Goal: Task Accomplishment & Management: Complete application form

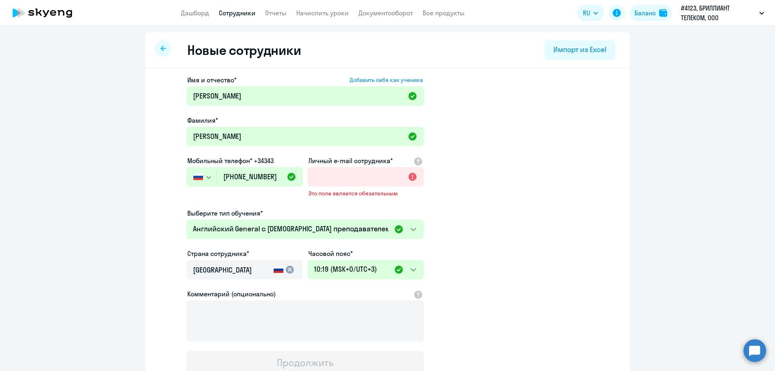
select select "english_adult_not_native_speaker"
select select "3"
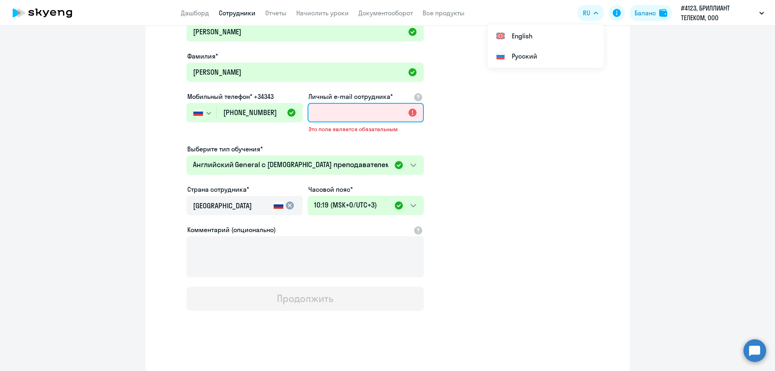
click at [339, 116] on input "Личный e-mail сотрудника*" at bounding box center [366, 112] width 116 height 19
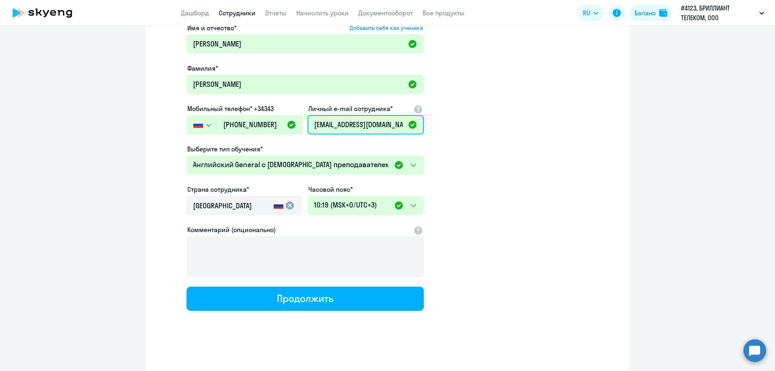
scroll to position [0, 2]
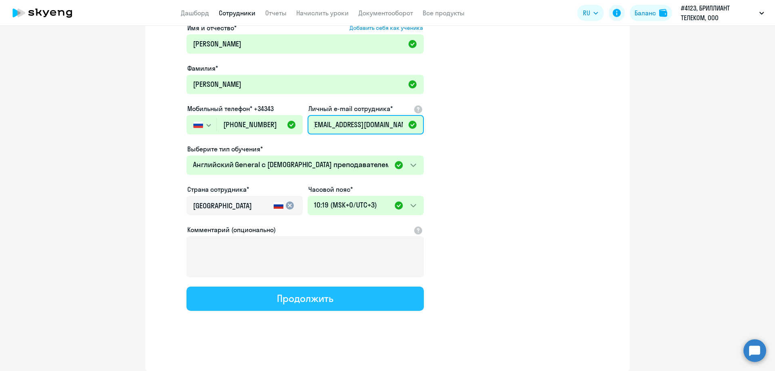
type input "[EMAIL_ADDRESS][DOMAIN_NAME]"
click at [343, 302] on button "Продолжить" at bounding box center [304, 299] width 237 height 24
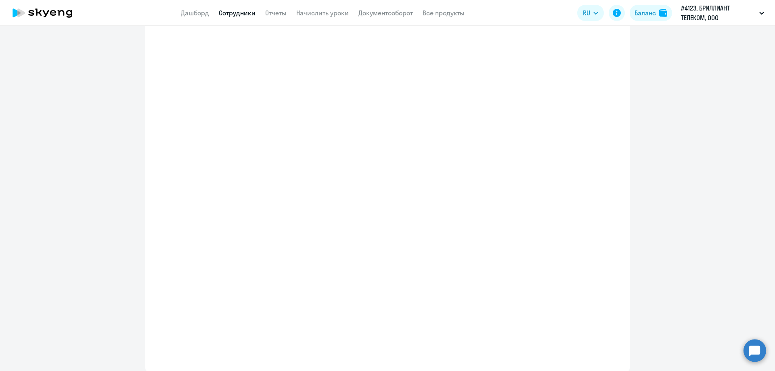
select select "english_adult_not_native_speaker"
select select "3"
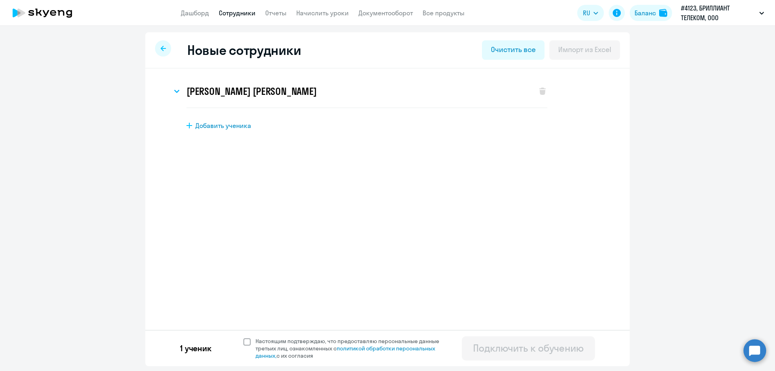
click at [247, 341] on span at bounding box center [246, 341] width 7 height 7
click at [243, 337] on input "Настоящим подтверждаю, что предоставляю персональные данные третьих лиц, ознако…" at bounding box center [243, 337] width 0 height 0
checkbox input "true"
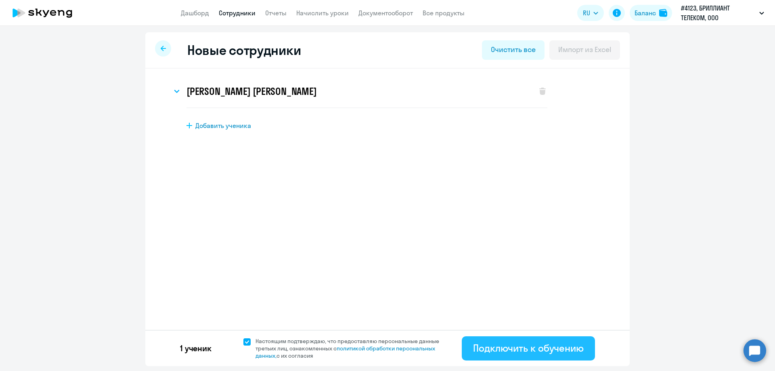
click at [528, 344] on div "Подключить к обучению" at bounding box center [528, 347] width 111 height 13
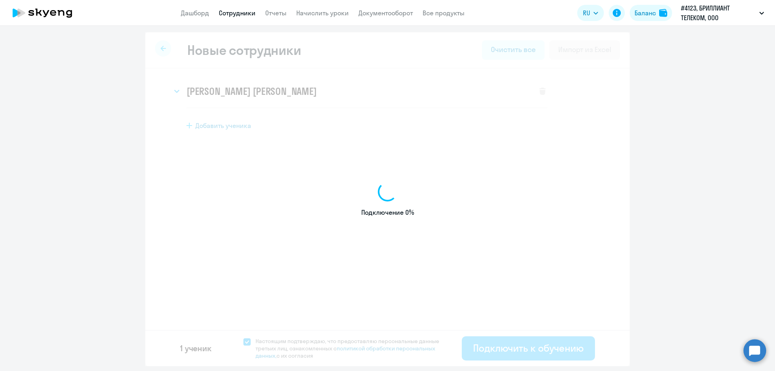
select select "english_adult_not_native_speaker"
select select "3"
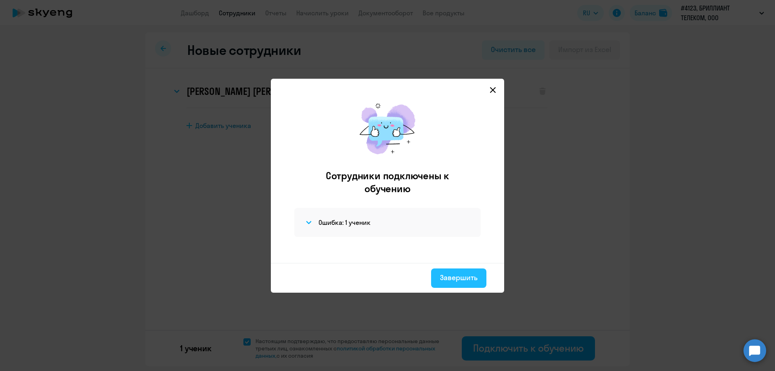
click at [467, 276] on div "Завершить" at bounding box center [459, 277] width 38 height 10
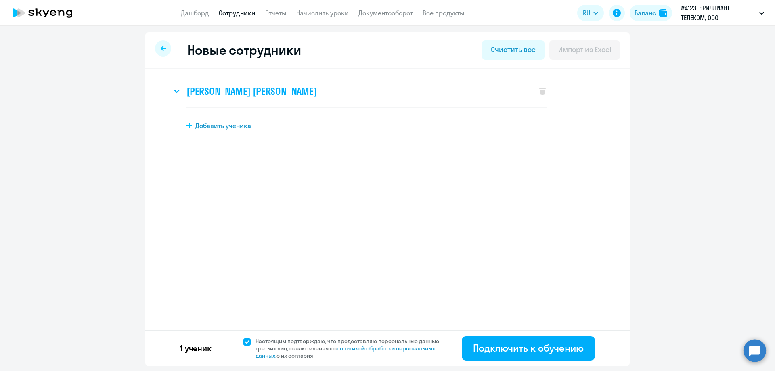
click at [243, 81] on div "[PERSON_NAME] [PERSON_NAME]" at bounding box center [350, 91] width 357 height 32
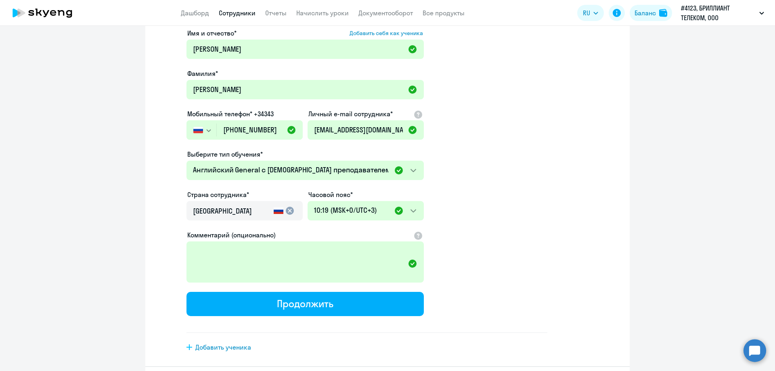
scroll to position [114, 0]
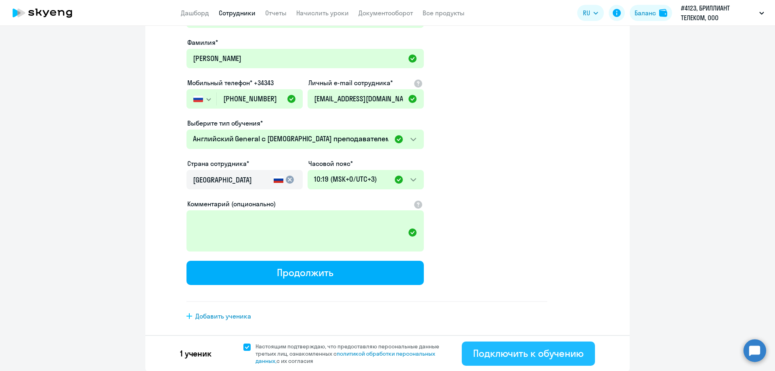
click at [542, 350] on div "Подключить к обучению" at bounding box center [528, 353] width 111 height 13
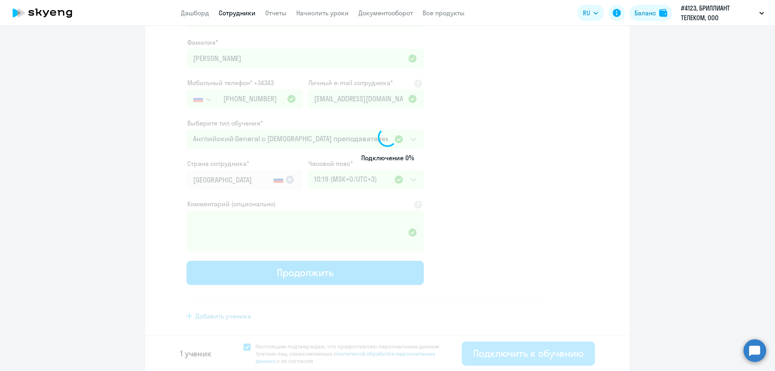
select select "english_adult_not_native_speaker"
select select "3"
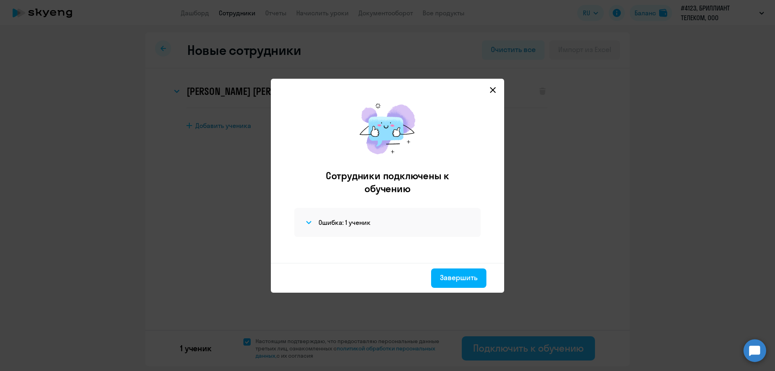
scroll to position [0, 0]
click at [461, 280] on div "Завершить" at bounding box center [459, 277] width 38 height 10
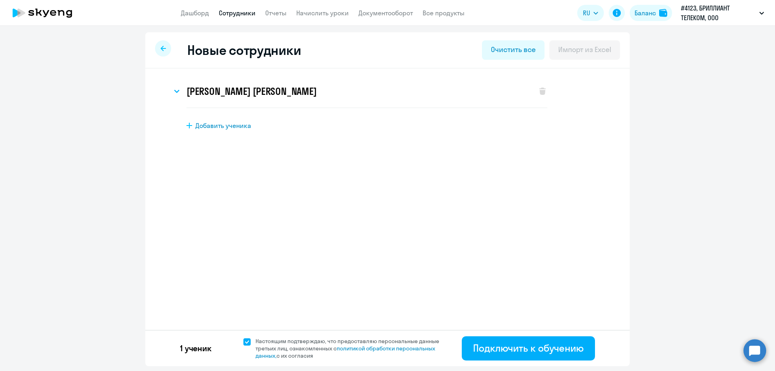
click at [233, 13] on link "Сотрудники" at bounding box center [237, 13] width 37 height 8
select select "30"
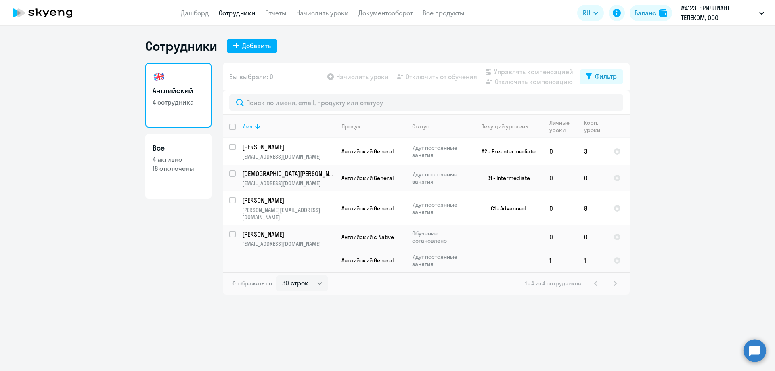
click at [183, 176] on link "Все 4 активно 18 отключены" at bounding box center [178, 166] width 66 height 65
select select "30"
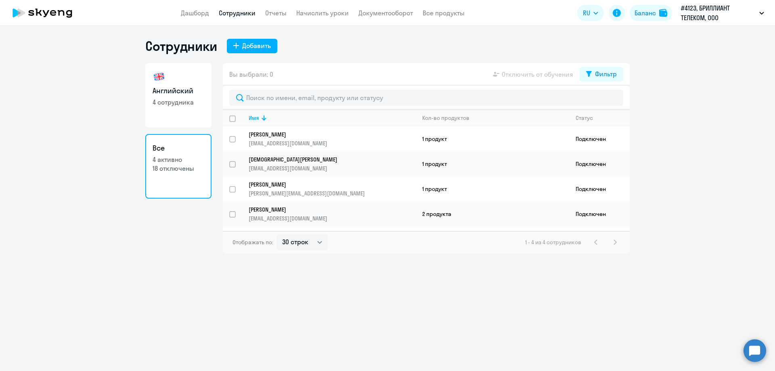
click at [184, 87] on h3 "Английский" at bounding box center [179, 91] width 52 height 10
select select "30"
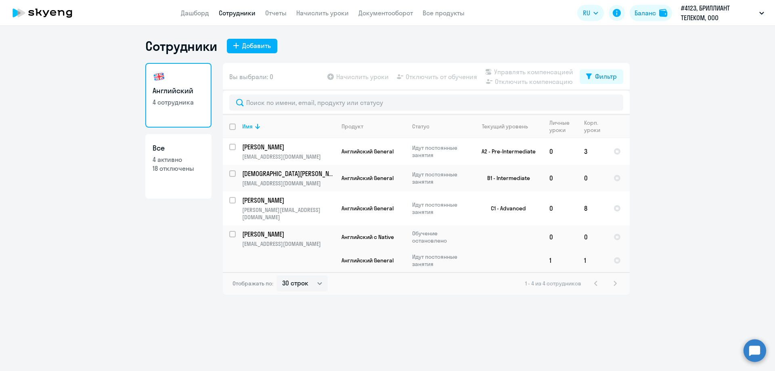
drag, startPoint x: 735, startPoint y: 224, endPoint x: 738, endPoint y: 387, distance: 162.3
click at [738, 371] on html "Дашборд Сотрудники Отчеты Начислить уроки Документооборот Все продукты Дашборд …" at bounding box center [387, 185] width 775 height 371
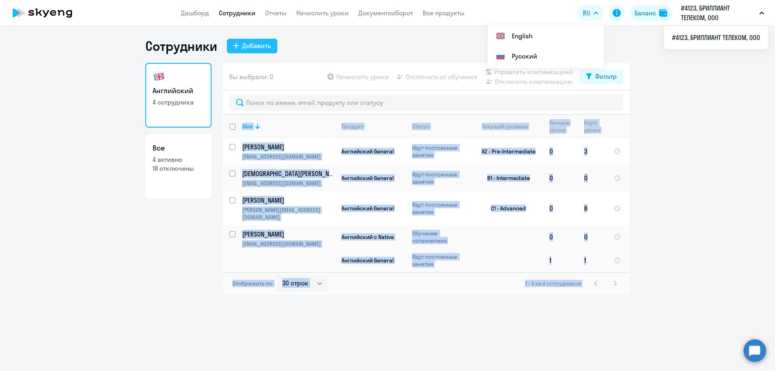
click at [272, 44] on button "Добавить" at bounding box center [252, 46] width 50 height 15
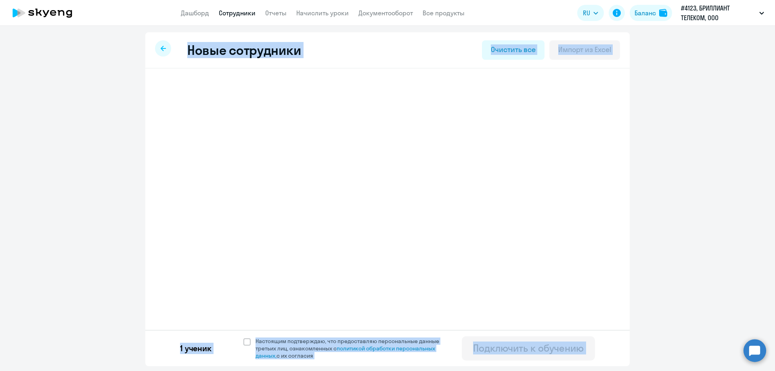
select select "english_adult_not_native_speaker"
select select "3"
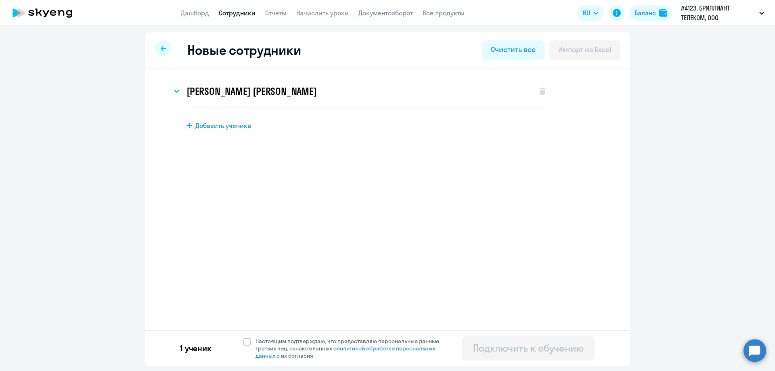
select select "english_adult_not_native_speaker"
select select "3"
click at [251, 95] on h3 "[PERSON_NAME] [PERSON_NAME]" at bounding box center [251, 91] width 130 height 13
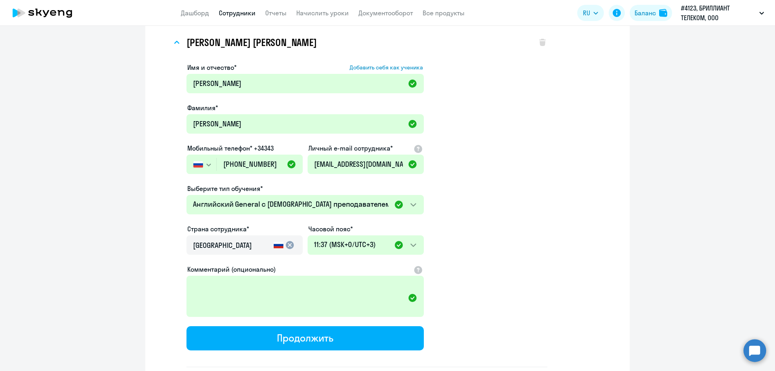
scroll to position [114, 0]
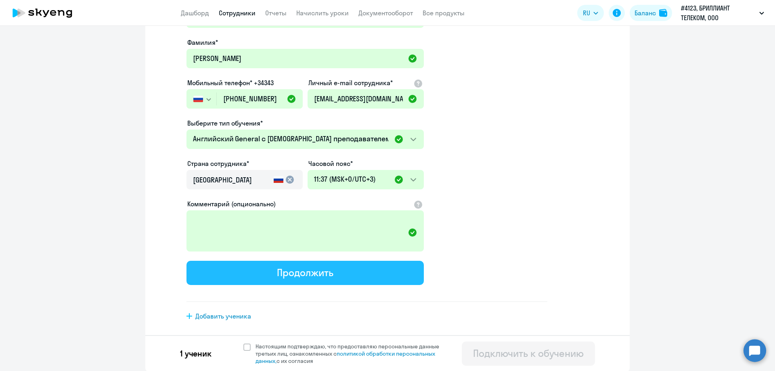
click at [267, 275] on button "Продолжить" at bounding box center [304, 273] width 237 height 24
select select "english_adult_not_native_speaker"
select select "3"
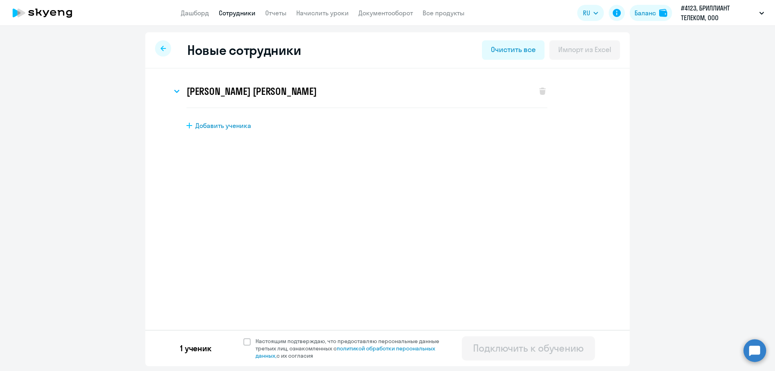
scroll to position [0, 0]
click at [254, 341] on span "Настоящим подтверждаю, что предоставляю персональные данные третьих лиц, ознако…" at bounding box center [350, 348] width 198 height 22
click at [243, 337] on input "Настоящим подтверждаю, что предоставляю персональные данные третьих лиц, ознако…" at bounding box center [243, 337] width 0 height 0
checkbox input "true"
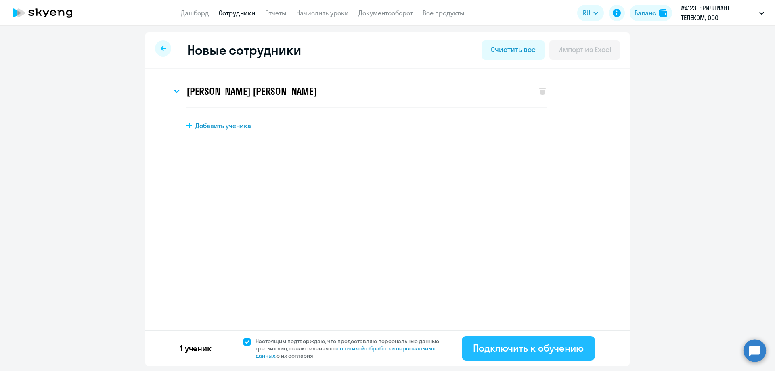
click at [551, 340] on button "Подключить к обучению" at bounding box center [528, 348] width 133 height 24
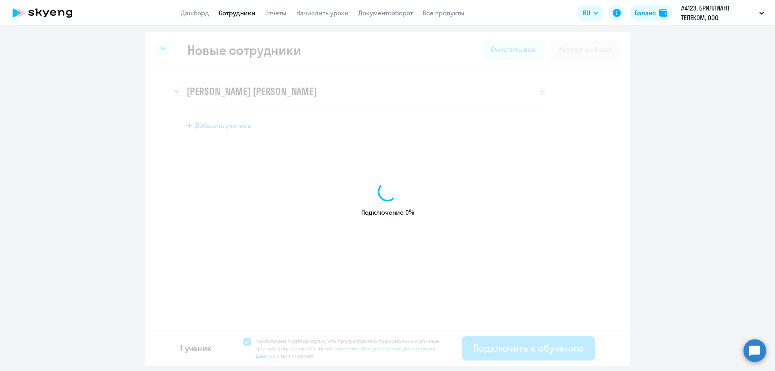
select select "english_adult_not_native_speaker"
select select "3"
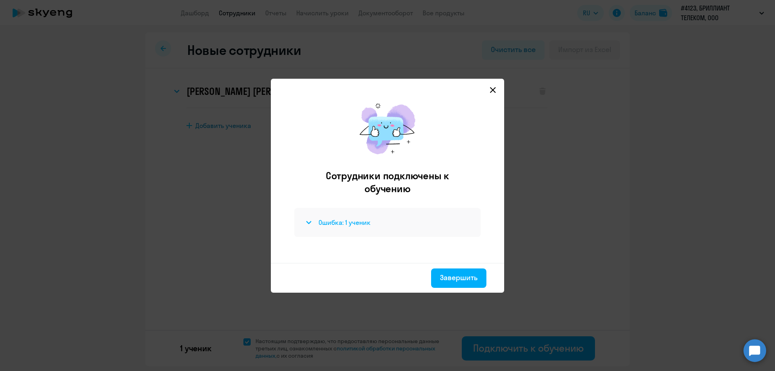
click at [358, 221] on h4 "Ошибка: 1 ученик" at bounding box center [344, 222] width 52 height 9
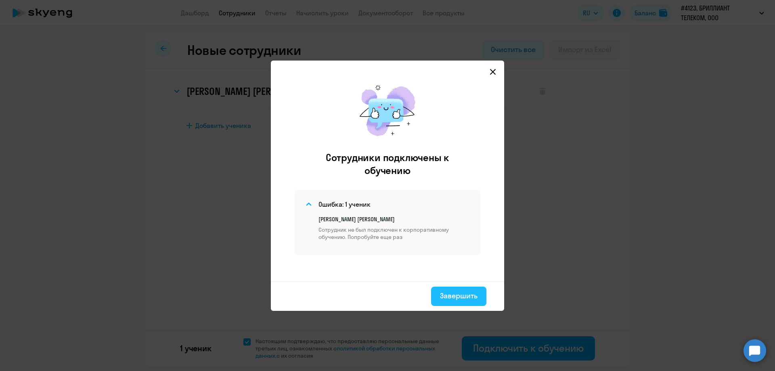
click at [465, 291] on div "Завершить" at bounding box center [459, 296] width 38 height 10
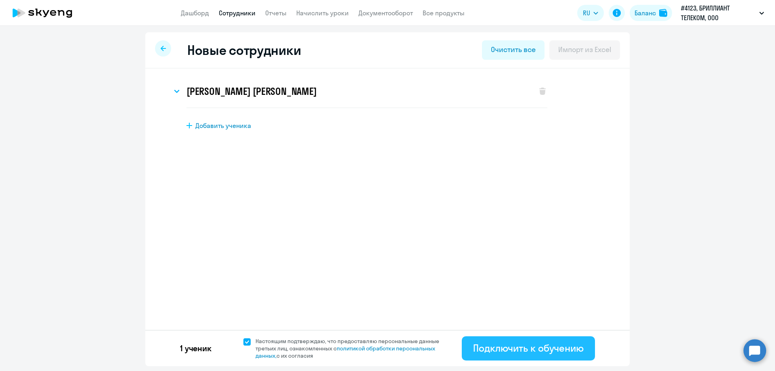
click at [502, 357] on button "Подключить к обучению" at bounding box center [528, 348] width 133 height 24
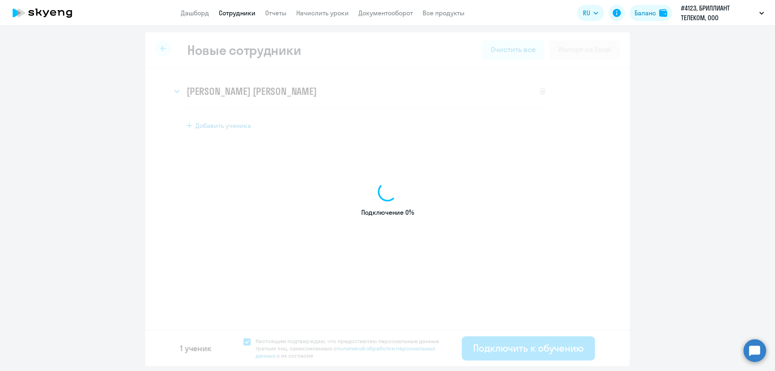
select select "english_adult_not_native_speaker"
select select "3"
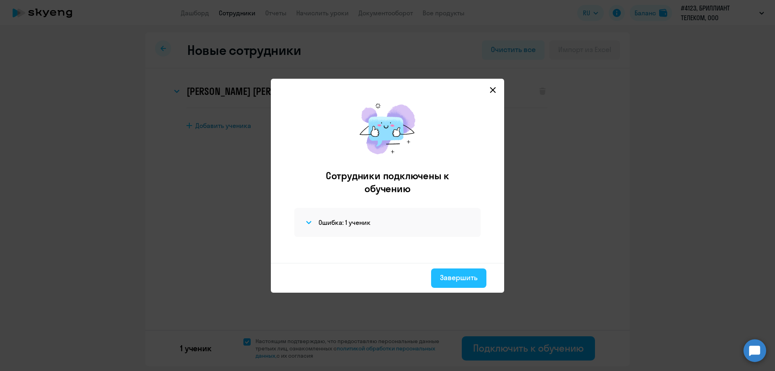
click at [453, 275] on div "Завершить" at bounding box center [459, 277] width 38 height 10
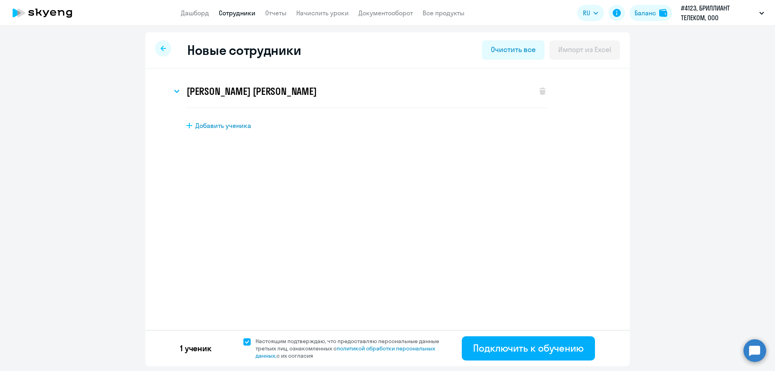
click at [263, 50] on h2 "Новые сотрудники" at bounding box center [243, 50] width 113 height 16
click at [168, 51] on div at bounding box center [163, 48] width 16 height 16
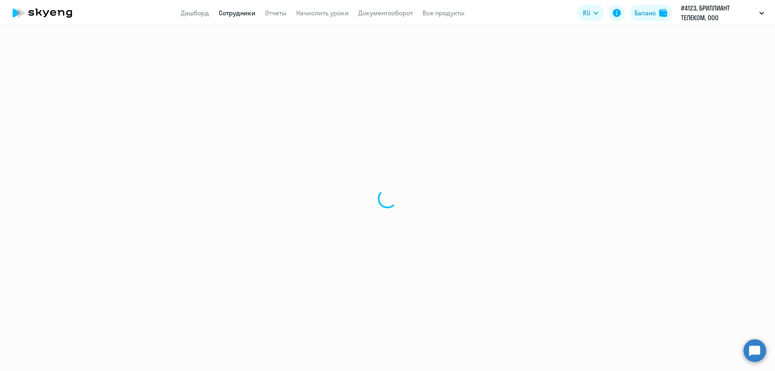
select select "30"
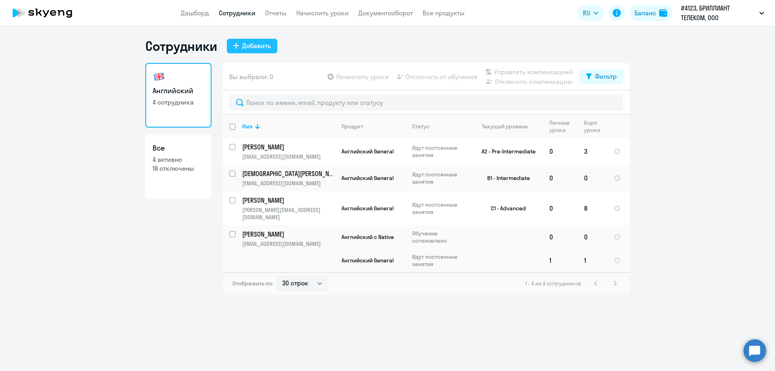
click at [253, 46] on div "Добавить" at bounding box center [256, 46] width 29 height 10
select select "english_adult_not_native_speaker"
select select "3"
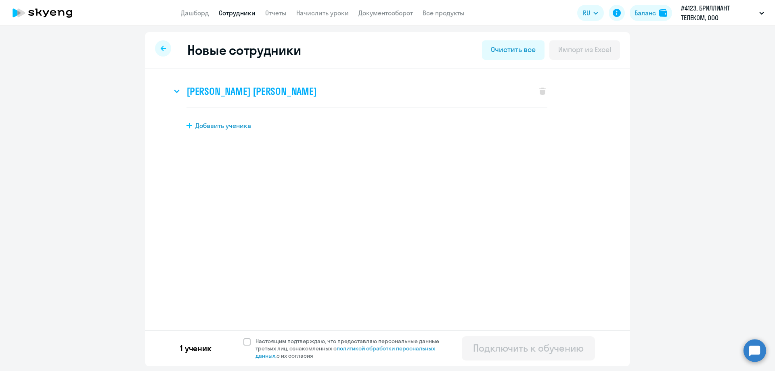
click at [237, 96] on h3 "[PERSON_NAME] [PERSON_NAME]" at bounding box center [251, 91] width 130 height 13
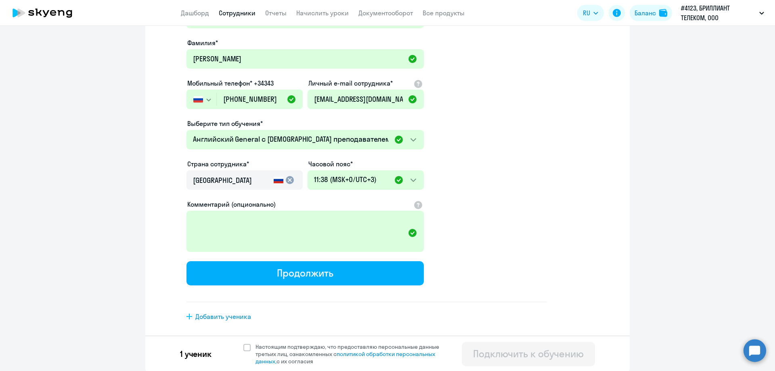
scroll to position [114, 0]
click at [243, 346] on span at bounding box center [246, 347] width 7 height 7
click at [243, 343] on input "Настоящим подтверждаю, что предоставляю персональные данные третьих лиц, ознако…" at bounding box center [243, 342] width 0 height 0
checkbox input "true"
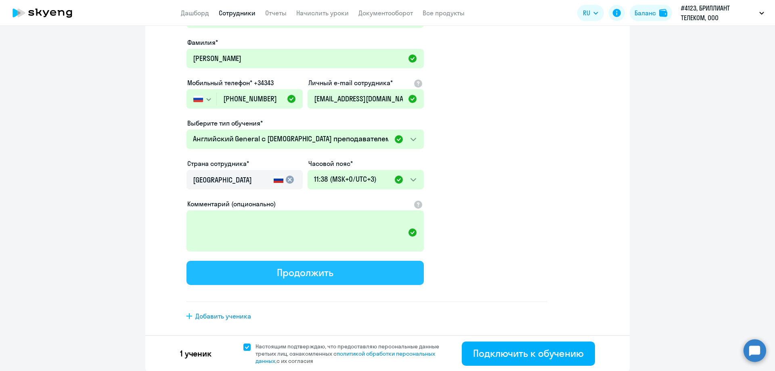
click at [293, 268] on div "Продолжить" at bounding box center [305, 272] width 56 height 13
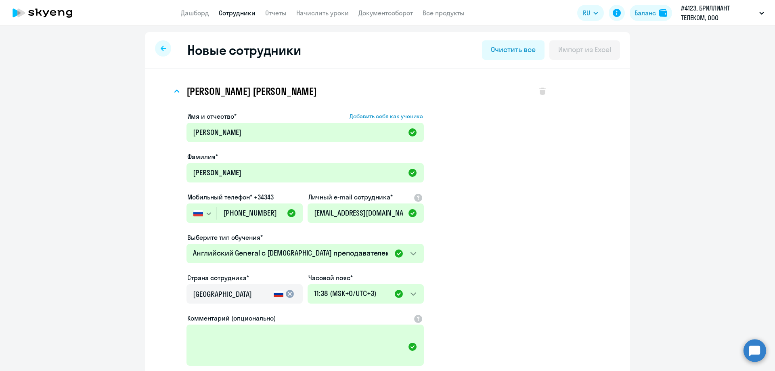
select select "english_adult_not_native_speaker"
select select "3"
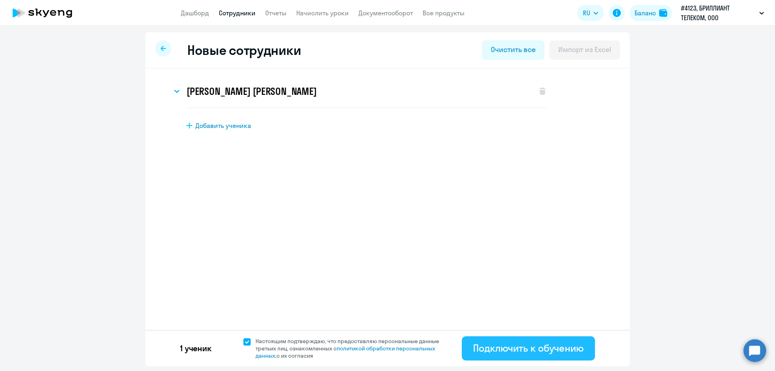
click at [547, 344] on div "Подключить к обучению" at bounding box center [528, 347] width 111 height 13
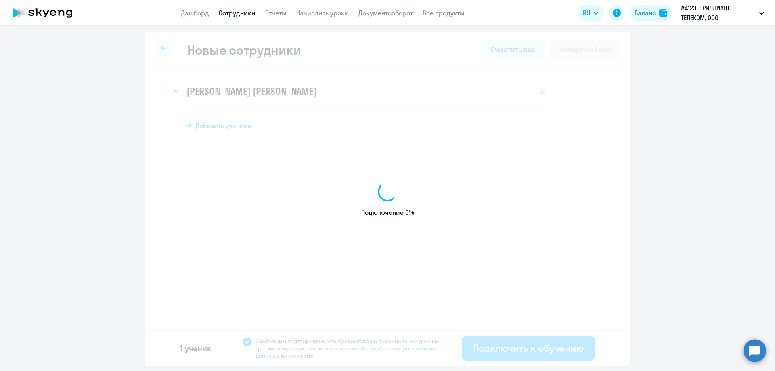
select select "english_adult_not_native_speaker"
select select "3"
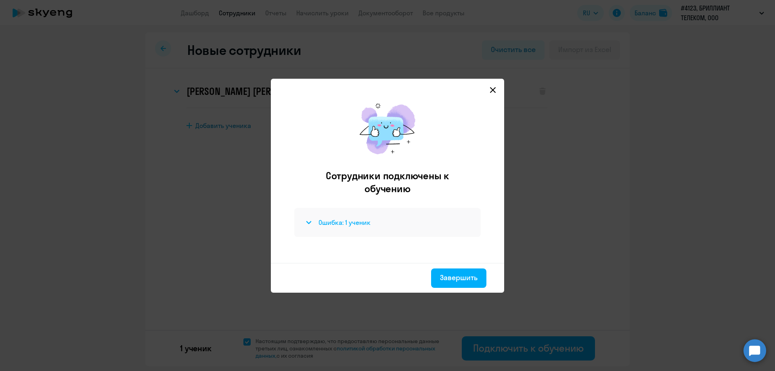
click at [357, 225] on h4 "Ошибка: 1 ученик" at bounding box center [344, 222] width 52 height 9
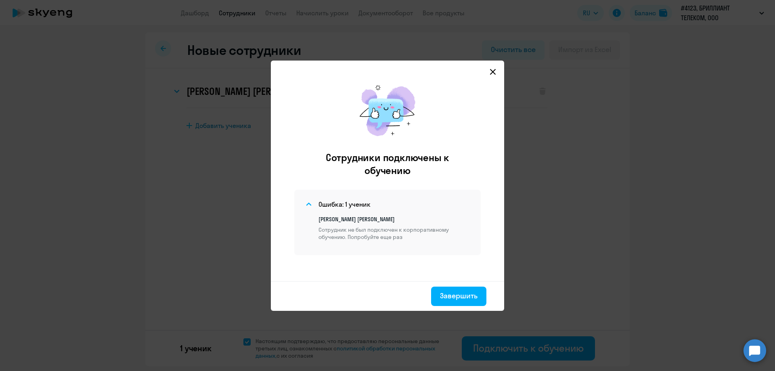
click at [493, 72] on icon at bounding box center [493, 72] width 6 height 6
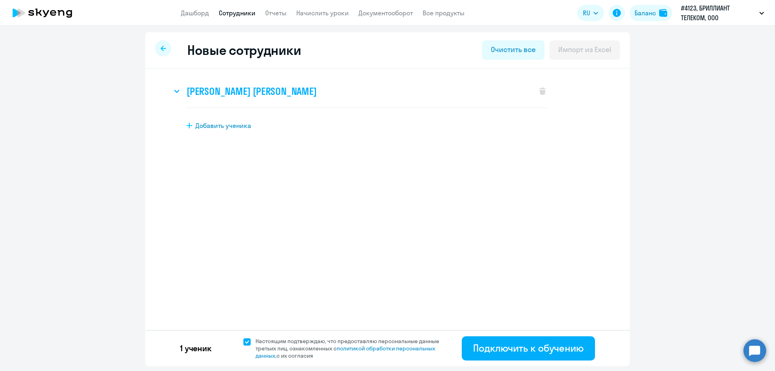
click at [276, 98] on div "[PERSON_NAME] [PERSON_NAME]" at bounding box center [350, 91] width 357 height 32
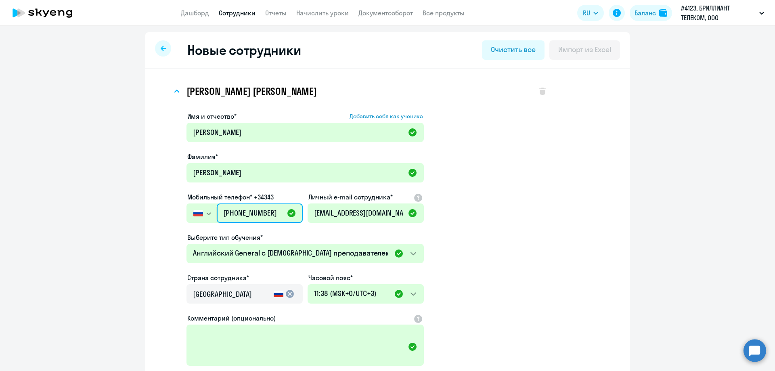
click at [274, 212] on input "[PHONE_NUMBER]" at bounding box center [260, 212] width 86 height 19
click at [166, 49] on div at bounding box center [163, 48] width 16 height 16
select select "30"
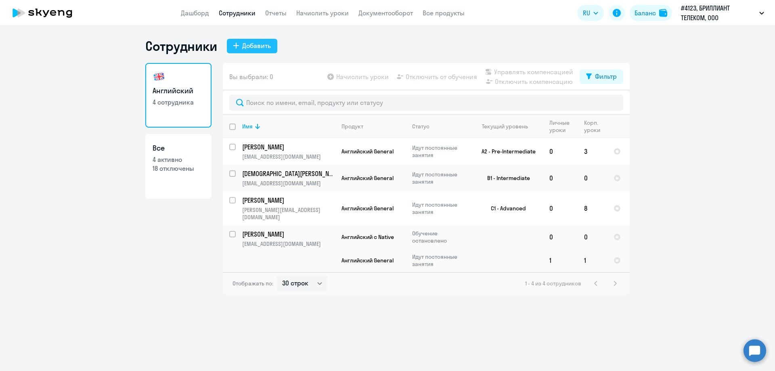
click at [268, 45] on div "Добавить" at bounding box center [256, 46] width 29 height 10
select select "english_adult_not_native_speaker"
select select "3"
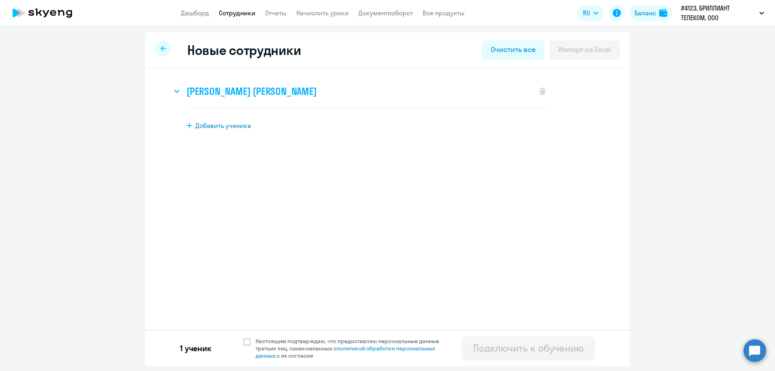
click at [293, 90] on h3 "[PERSON_NAME] [PERSON_NAME]" at bounding box center [251, 91] width 130 height 13
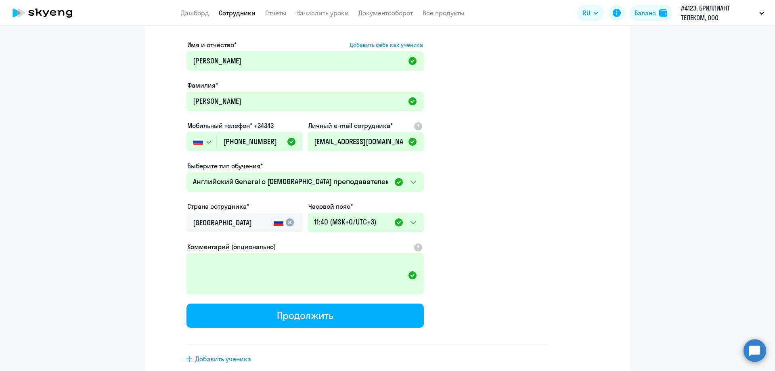
scroll to position [34, 0]
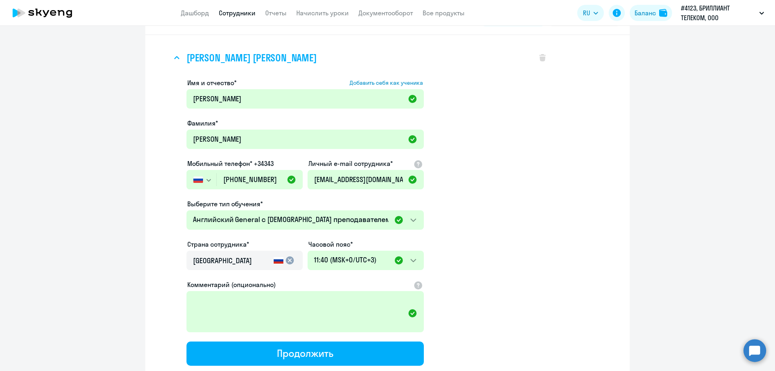
click at [172, 59] on svg-icon at bounding box center [177, 58] width 10 height 10
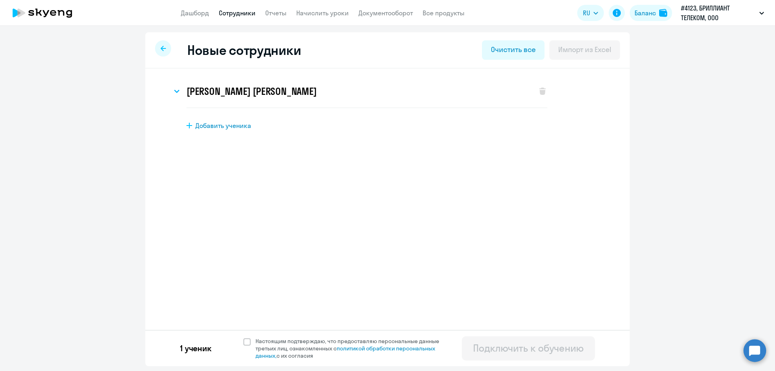
scroll to position [0, 0]
click at [223, 126] on span "Добавить ученика" at bounding box center [223, 125] width 56 height 9
select select "english_adult_not_native_speaker"
select select "3"
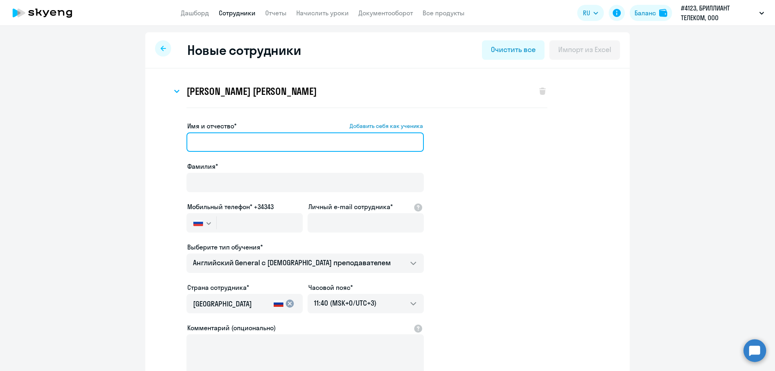
drag, startPoint x: 232, startPoint y: 149, endPoint x: 232, endPoint y: 140, distance: 8.5
click at [232, 148] on input "Имя и отчество* Добавить себя как ученика" at bounding box center [304, 141] width 237 height 19
type input "V"
type input "[PERSON_NAME]"
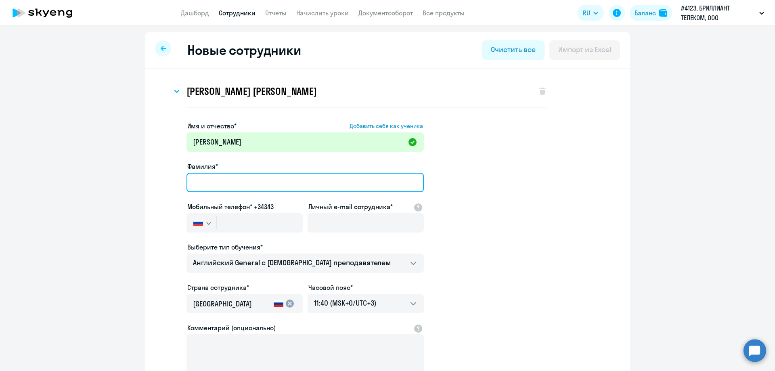
click at [253, 176] on input "Фамилия*" at bounding box center [304, 182] width 237 height 19
type input "Котиков"
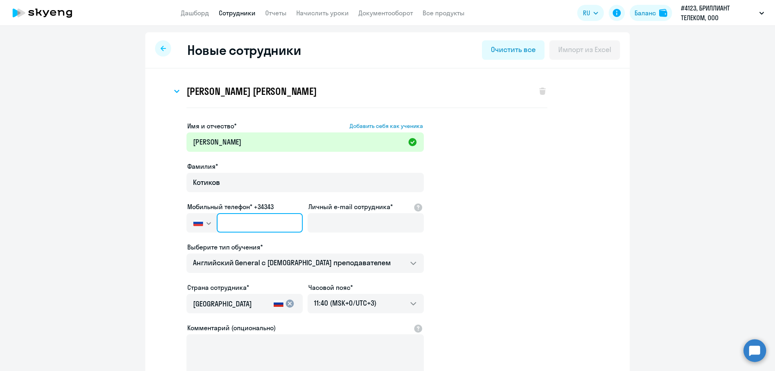
click at [247, 224] on input "text" at bounding box center [260, 222] width 86 height 19
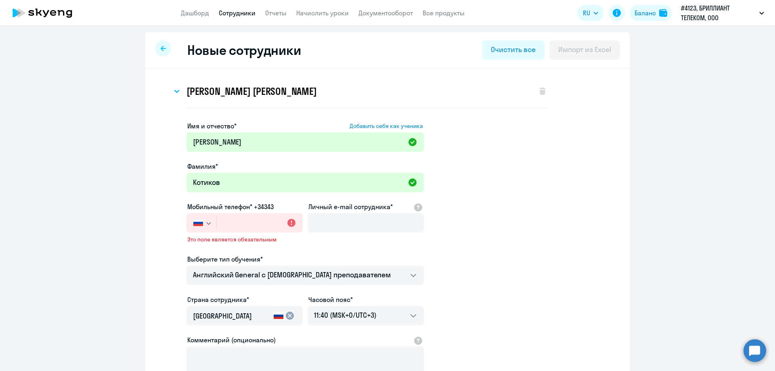
click at [268, 206] on label "Мобильный телефон* +34343" at bounding box center [230, 207] width 86 height 10
click at [255, 219] on input "text" at bounding box center [260, 222] width 86 height 19
click at [262, 205] on label "Мобильный телефон* +34343" at bounding box center [230, 207] width 86 height 10
click at [252, 218] on input "text" at bounding box center [260, 222] width 86 height 19
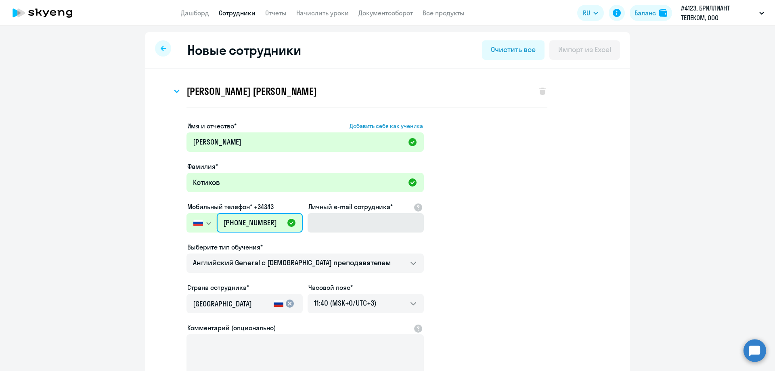
type input "[PHONE_NUMBER]"
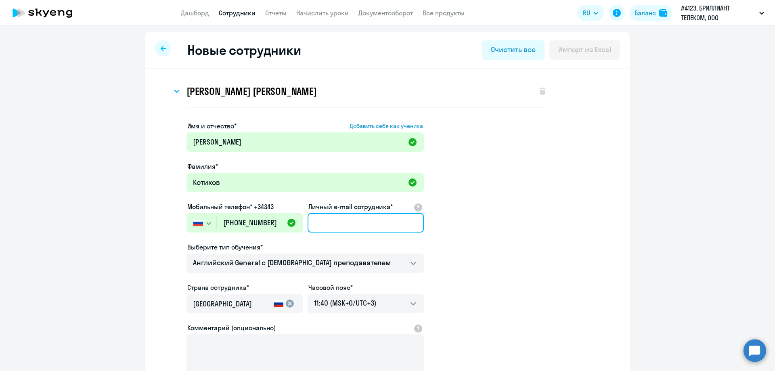
click at [385, 221] on input "Личный e-mail сотрудника*" at bounding box center [366, 222] width 116 height 19
type input "[EMAIL_ADDRESS][DOMAIN_NAME]"
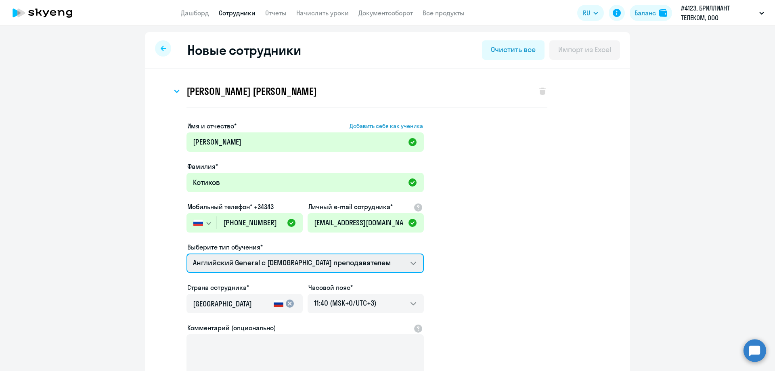
click at [353, 266] on select "Английский General с русскоговорящим преподавателем Английский General с англог…" at bounding box center [304, 263] width 237 height 19
click at [186, 254] on select "Английский General с русскоговорящим преподавателем Английский General с англог…" at bounding box center [304, 263] width 237 height 19
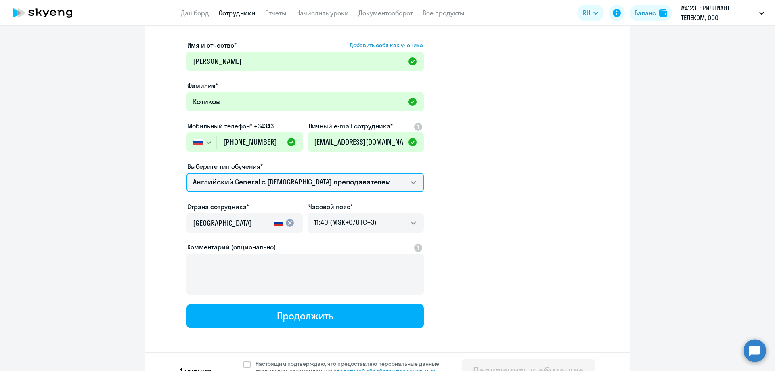
scroll to position [98, 0]
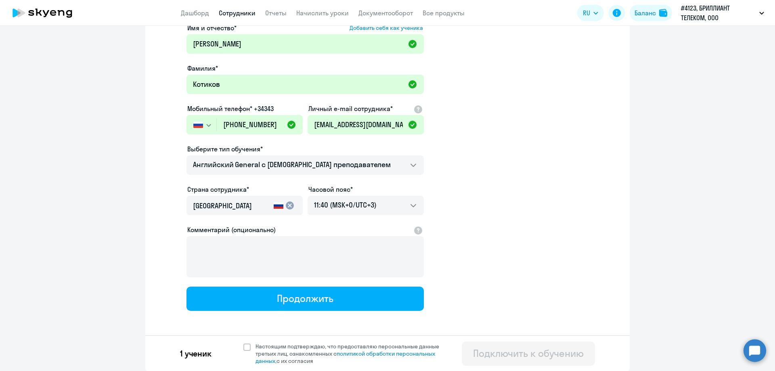
click at [246, 342] on div "1 ученик Настоящим подтверждаю, что предоставляю персональные данные третьих ли…" at bounding box center [387, 353] width 484 height 36
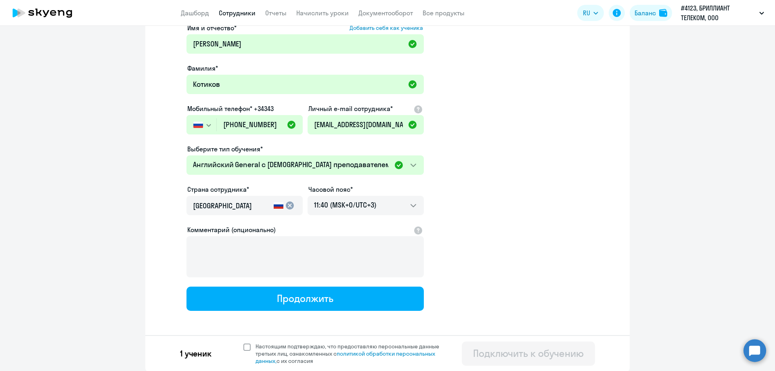
click at [245, 346] on span at bounding box center [246, 347] width 7 height 7
click at [243, 343] on input "Настоящим подтверждаю, что предоставляю персональные данные третьих лиц, ознако…" at bounding box center [243, 342] width 0 height 0
checkbox input "true"
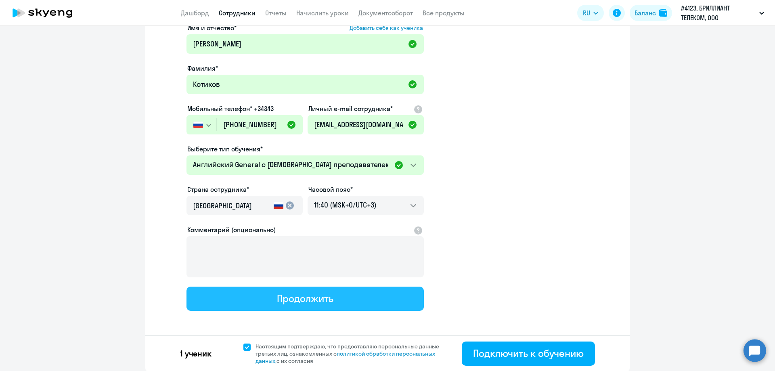
click at [350, 298] on button "Продолжить" at bounding box center [304, 299] width 237 height 24
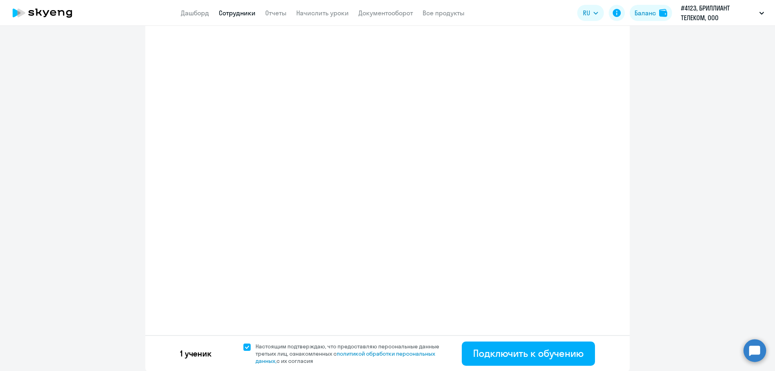
select select "english_adult_not_native_speaker"
select select "3"
select select "english_adult_not_native_speaker"
select select "3"
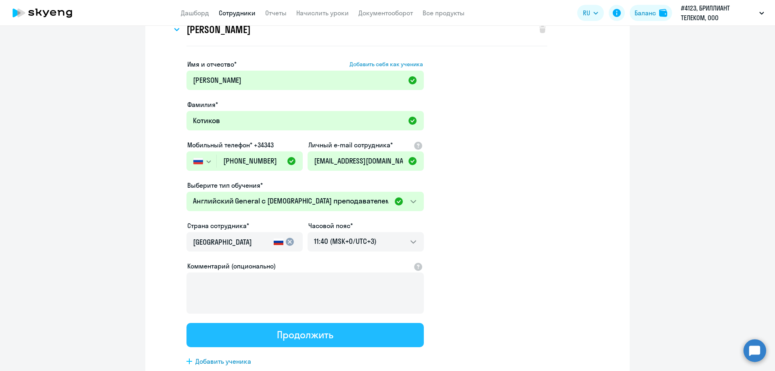
scroll to position [0, 0]
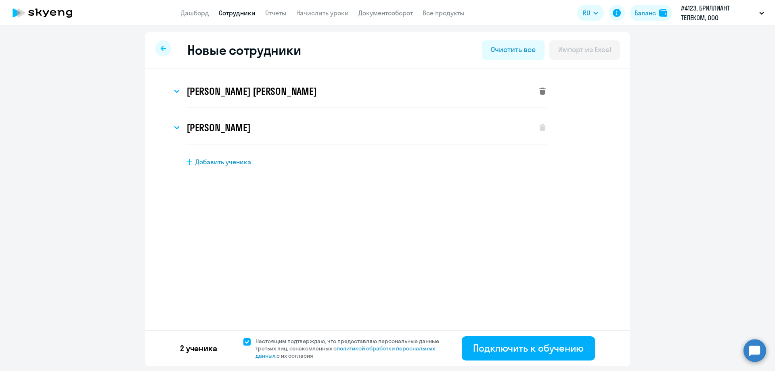
click at [542, 90] on icon at bounding box center [542, 91] width 6 height 7
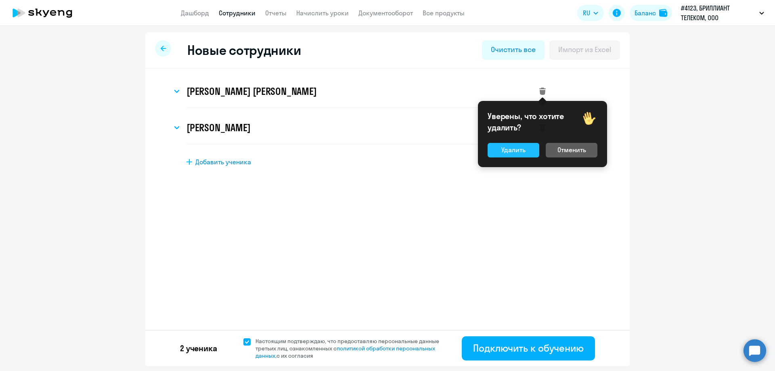
click at [515, 151] on div "Удалить" at bounding box center [513, 150] width 24 height 10
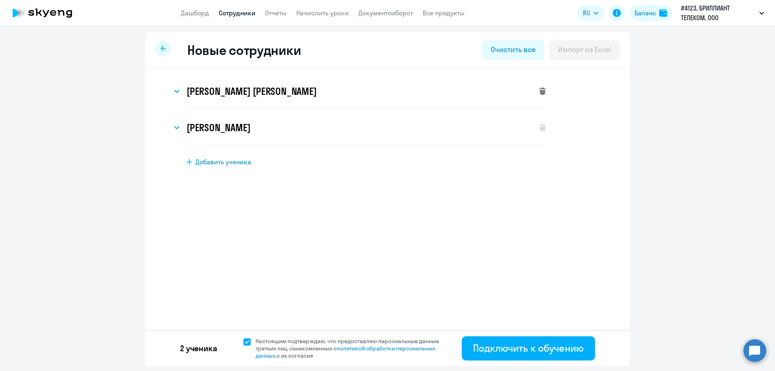
select select "english_adult_not_native_speaker"
select select "3"
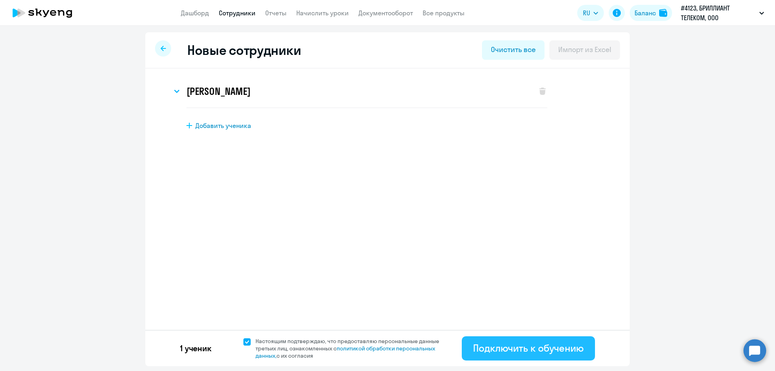
click at [520, 345] on div "Подключить к обучению" at bounding box center [528, 347] width 111 height 13
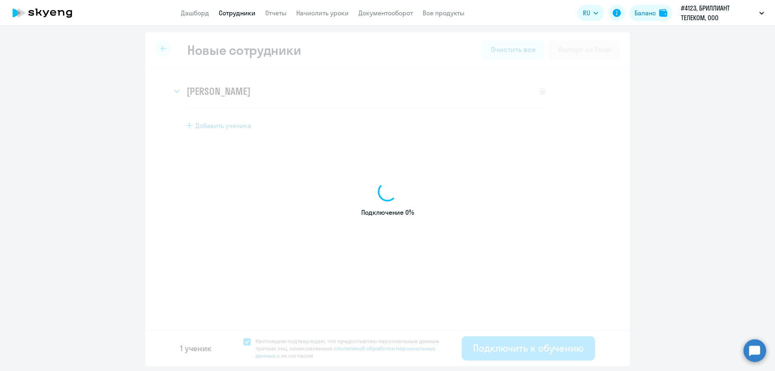
select select "english_adult_not_native_speaker"
select select "3"
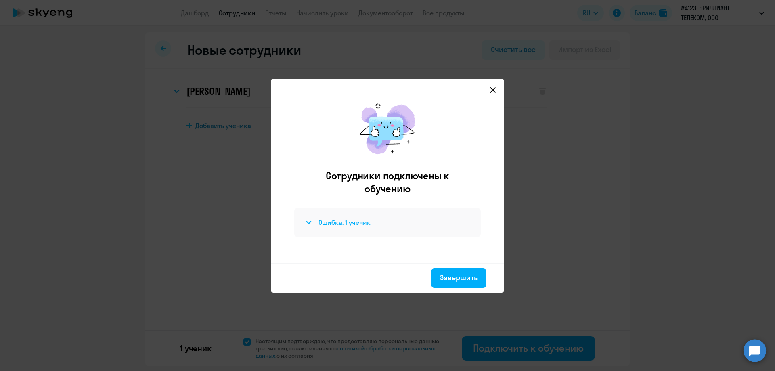
click at [339, 226] on h4 "Ошибка: 1 ученик" at bounding box center [344, 222] width 52 height 9
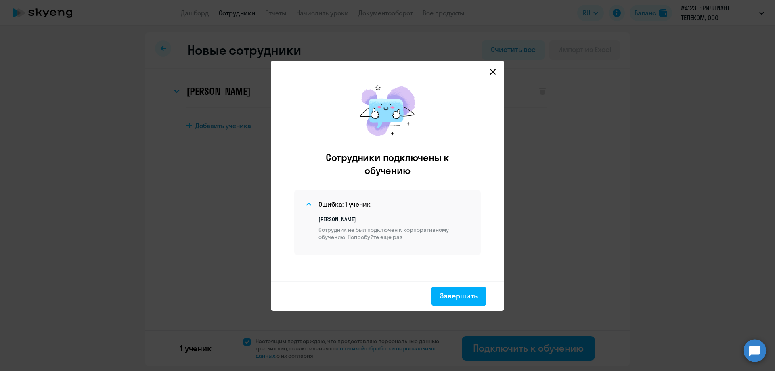
click at [492, 70] on icon at bounding box center [493, 72] width 6 height 6
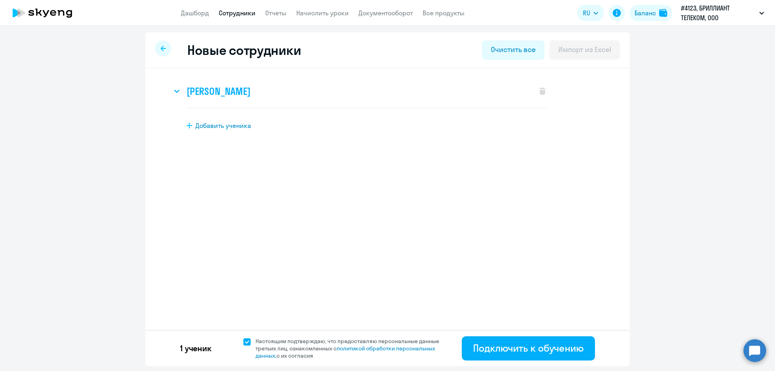
click at [231, 95] on h3 "Максим Котиков" at bounding box center [218, 91] width 64 height 13
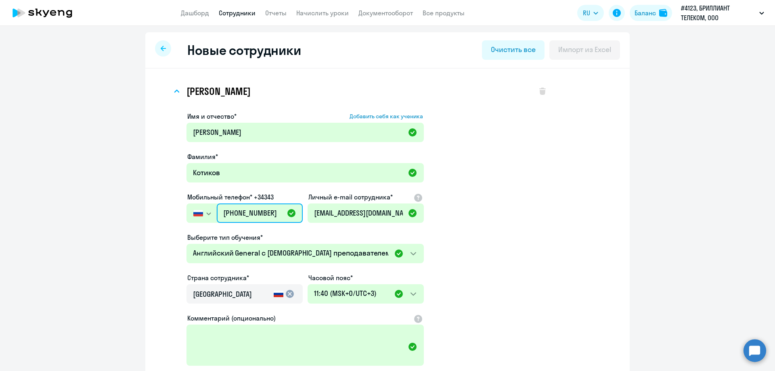
click at [231, 216] on input "[PHONE_NUMBER]" at bounding box center [260, 212] width 86 height 19
click at [228, 213] on input "[PHONE_NUMBER]" at bounding box center [260, 212] width 86 height 19
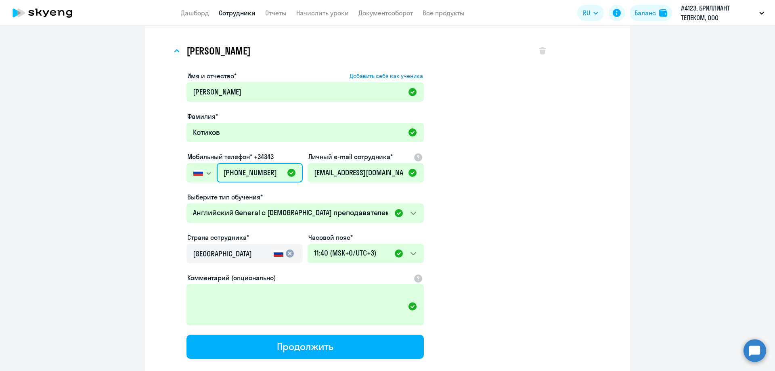
scroll to position [81, 0]
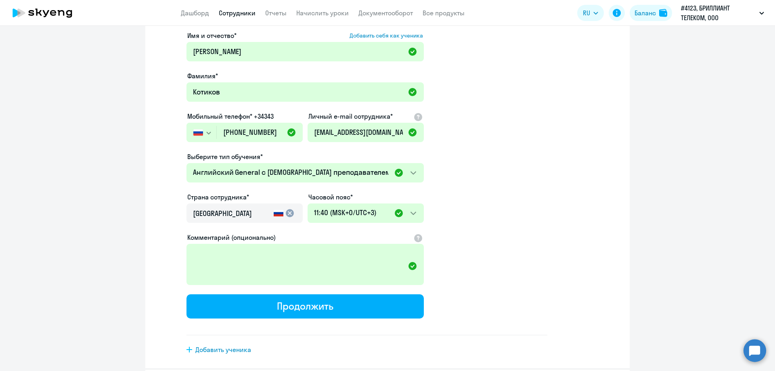
drag, startPoint x: 329, startPoint y: 304, endPoint x: 542, endPoint y: 235, distance: 224.3
click at [365, 308] on button "Продолжить" at bounding box center [304, 306] width 237 height 24
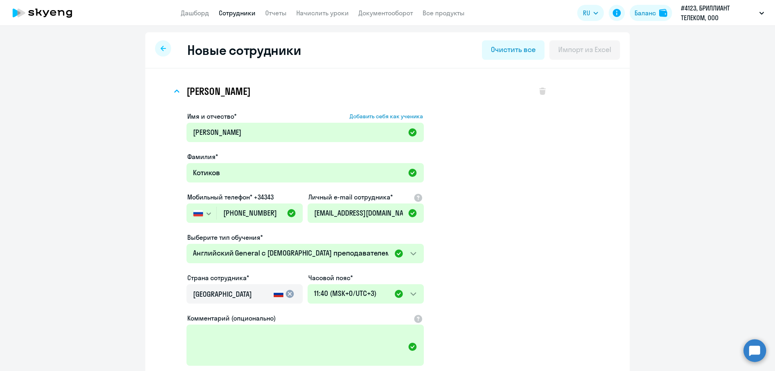
select select "english_adult_not_native_speaker"
select select "3"
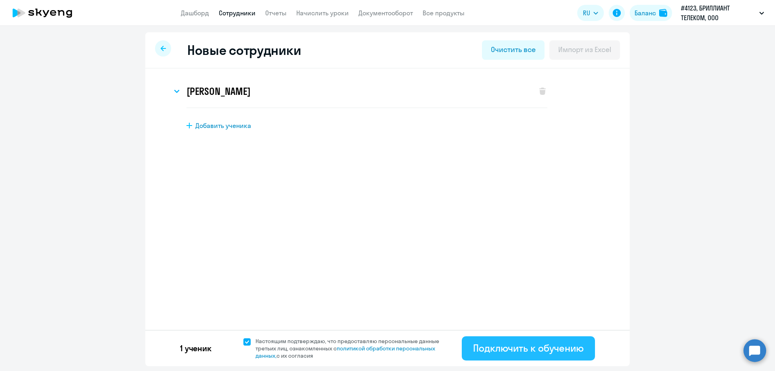
click at [520, 338] on button "Подключить к обучению" at bounding box center [528, 348] width 133 height 24
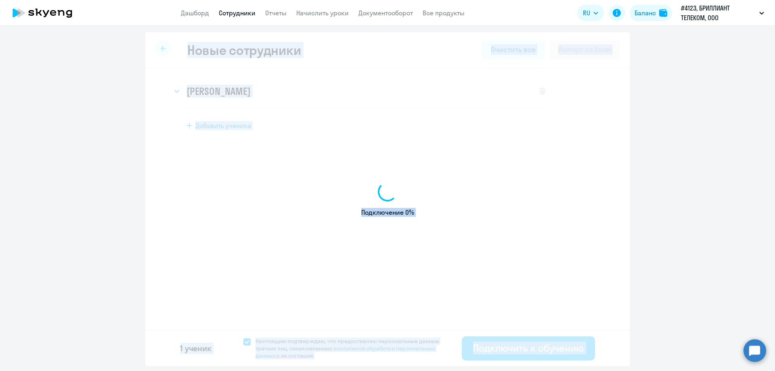
click at [520, 338] on div "Подключение 0%" at bounding box center [387, 199] width 484 height 334
select select "english_adult_not_native_speaker"
select select "3"
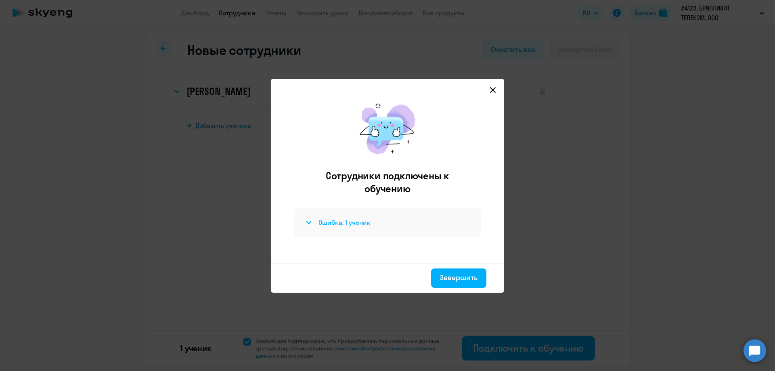
click at [402, 218] on div "Ошибка: 1 ученик" at bounding box center [387, 223] width 167 height 10
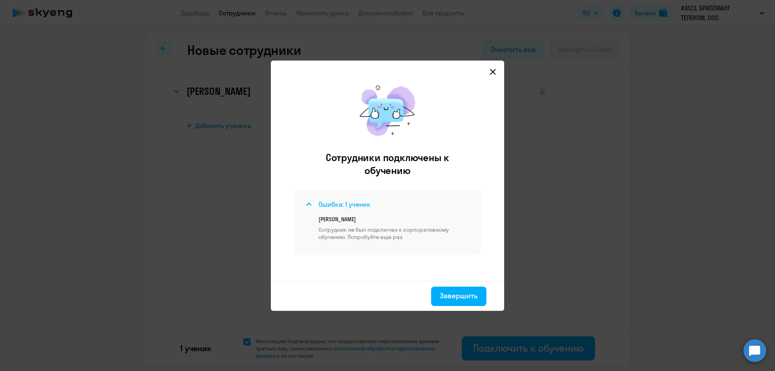
click at [357, 204] on h4 "Ошибка: 1 ученик" at bounding box center [344, 204] width 52 height 9
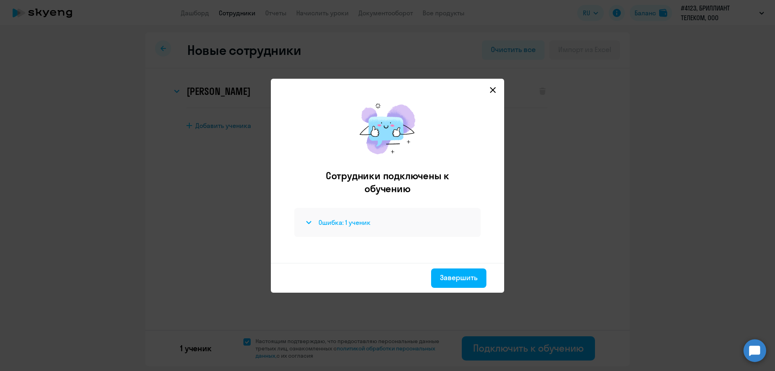
click at [354, 226] on h4 "Ошибка: 1 ученик" at bounding box center [344, 222] width 52 height 9
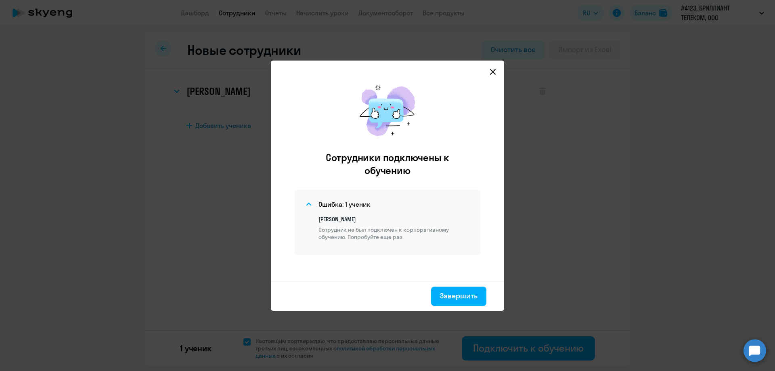
click at [498, 72] on mat-dialog-container "Сотрудники подключены к обучению Ошибка: 1 ученик Максим Котиков Сотрудник не б…" at bounding box center [387, 186] width 233 height 250
click at [494, 72] on svg-icon at bounding box center [493, 72] width 10 height 10
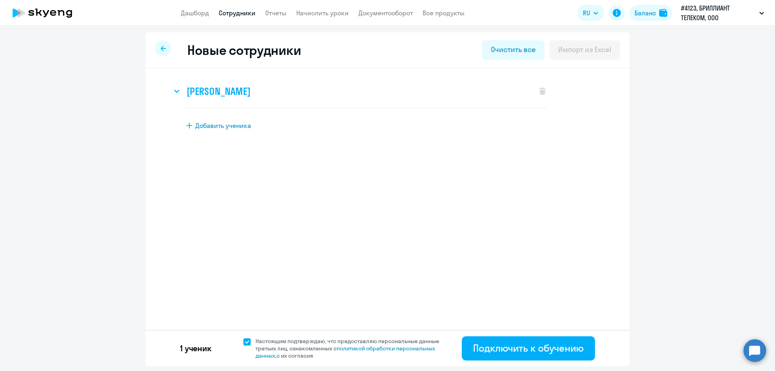
click at [233, 95] on h3 "Максим Котиков" at bounding box center [218, 91] width 64 height 13
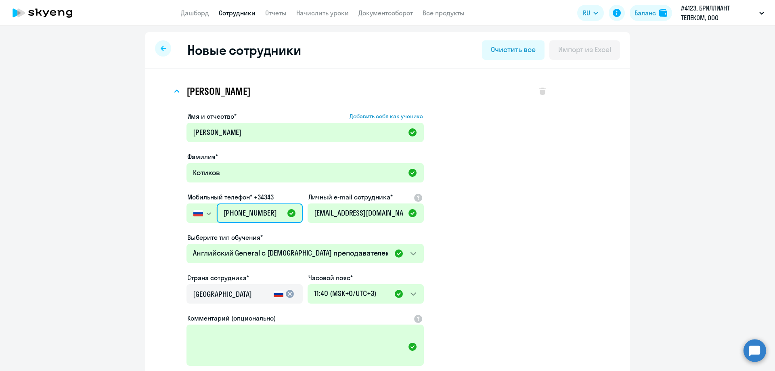
click at [276, 218] on input "[PHONE_NUMBER]" at bounding box center [260, 212] width 86 height 19
click at [11, 11] on icon at bounding box center [42, 13] width 71 height 20
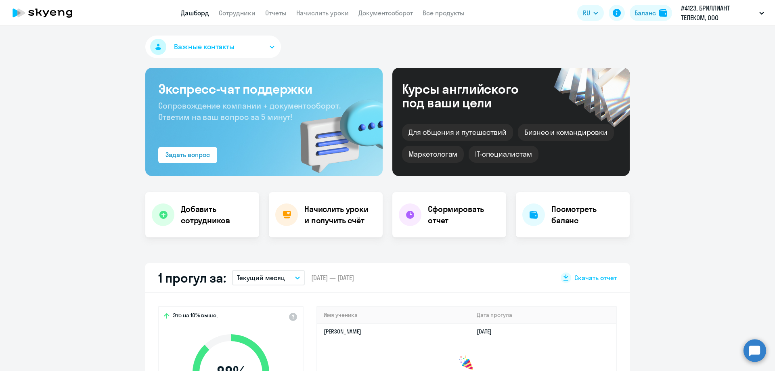
select select "30"
click at [606, 216] on h4 "Посмотреть баланс" at bounding box center [587, 214] width 72 height 23
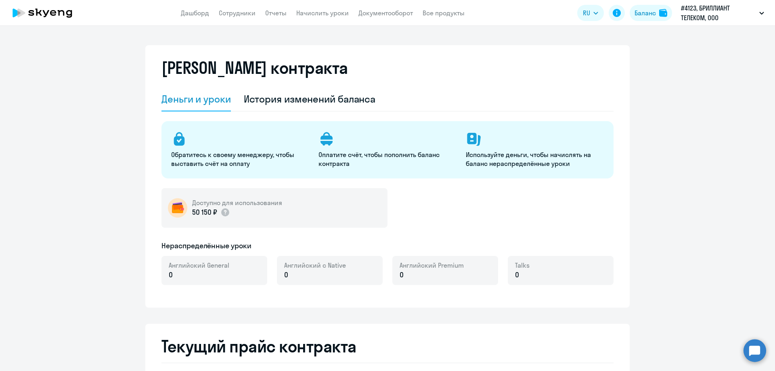
select select "english_adult_not_native_speaker"
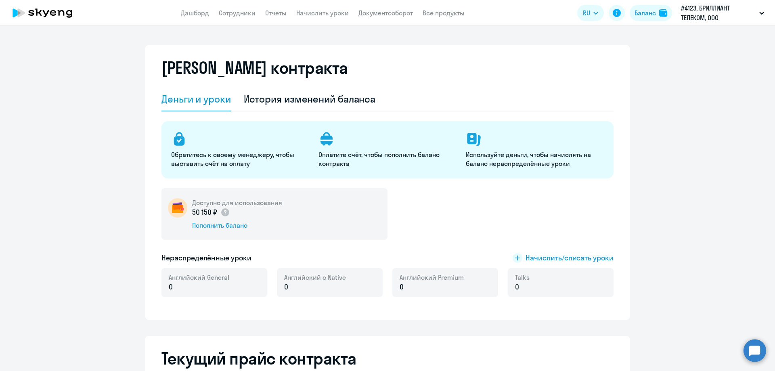
click at [252, 5] on app-header "Дашборд Сотрудники Отчеты Начислить уроки Документооборот Все продукты Дашборд …" at bounding box center [387, 13] width 775 height 26
click at [248, 13] on link "Сотрудники" at bounding box center [237, 13] width 37 height 8
select select "30"
